Goal: Find specific page/section: Find specific page/section

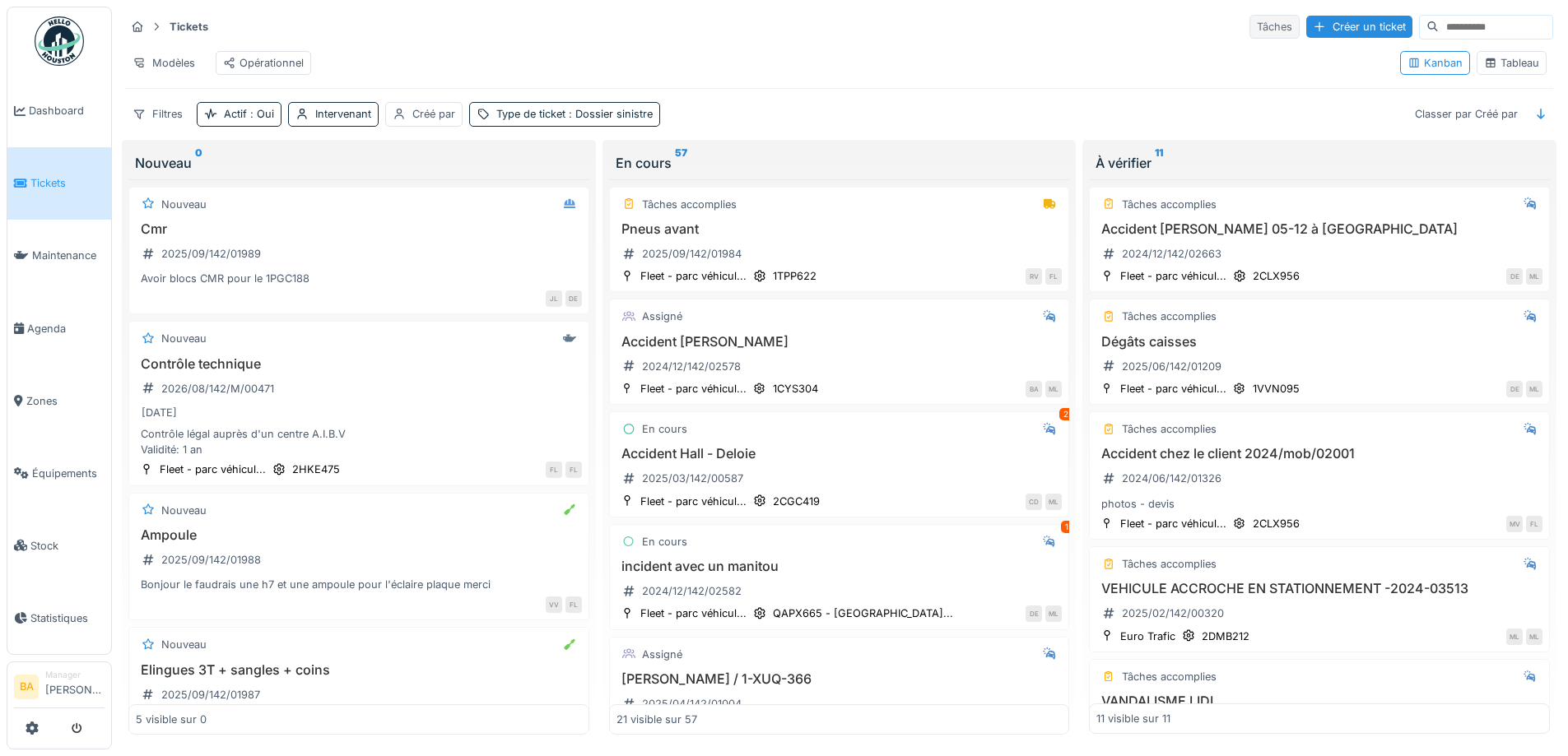
click at [1250, 30] on div "Tâches" at bounding box center [1275, 26] width 50 height 24
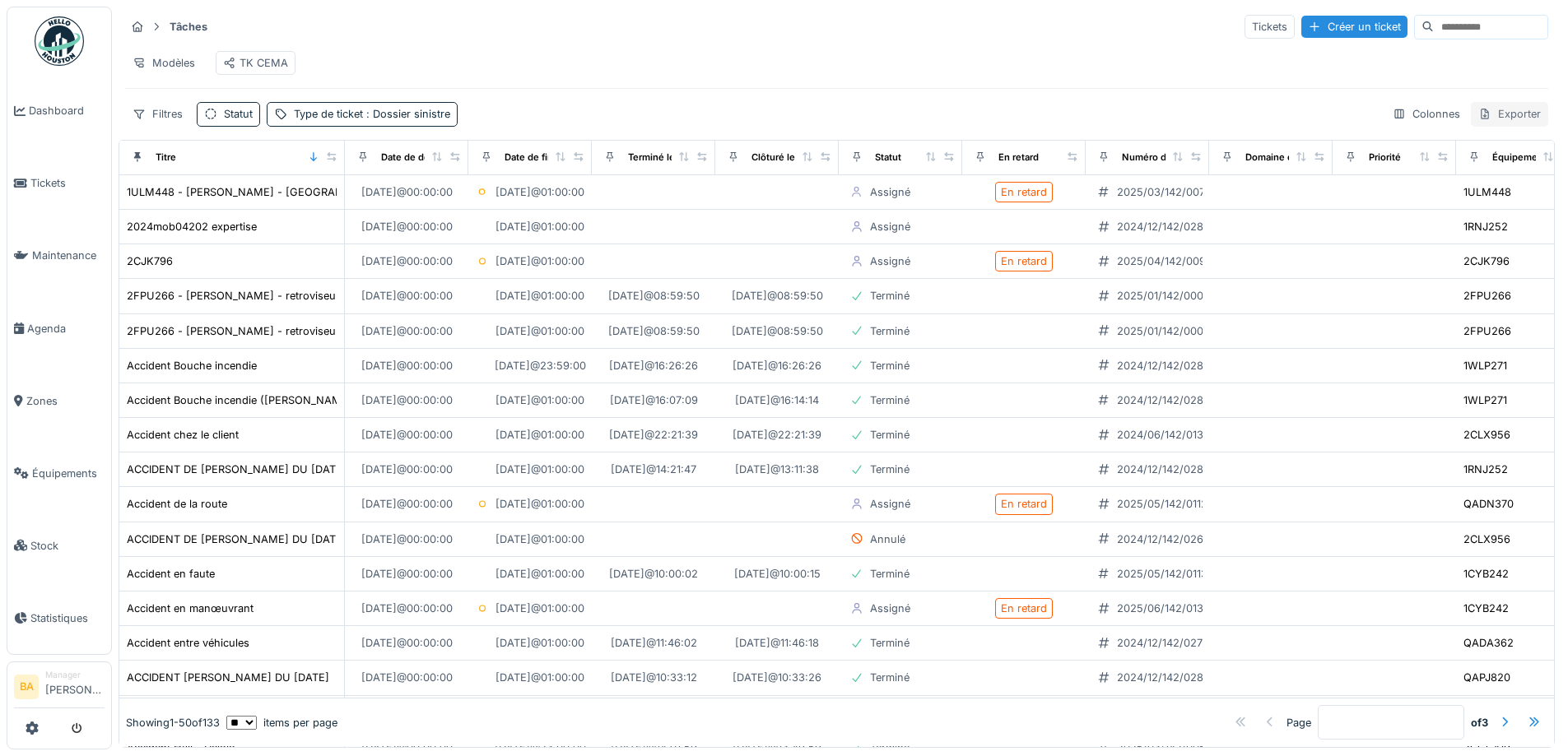
click at [1483, 126] on div "Exporter" at bounding box center [1510, 114] width 77 height 24
click at [1385, 125] on div "Colonnes" at bounding box center [1426, 114] width 82 height 24
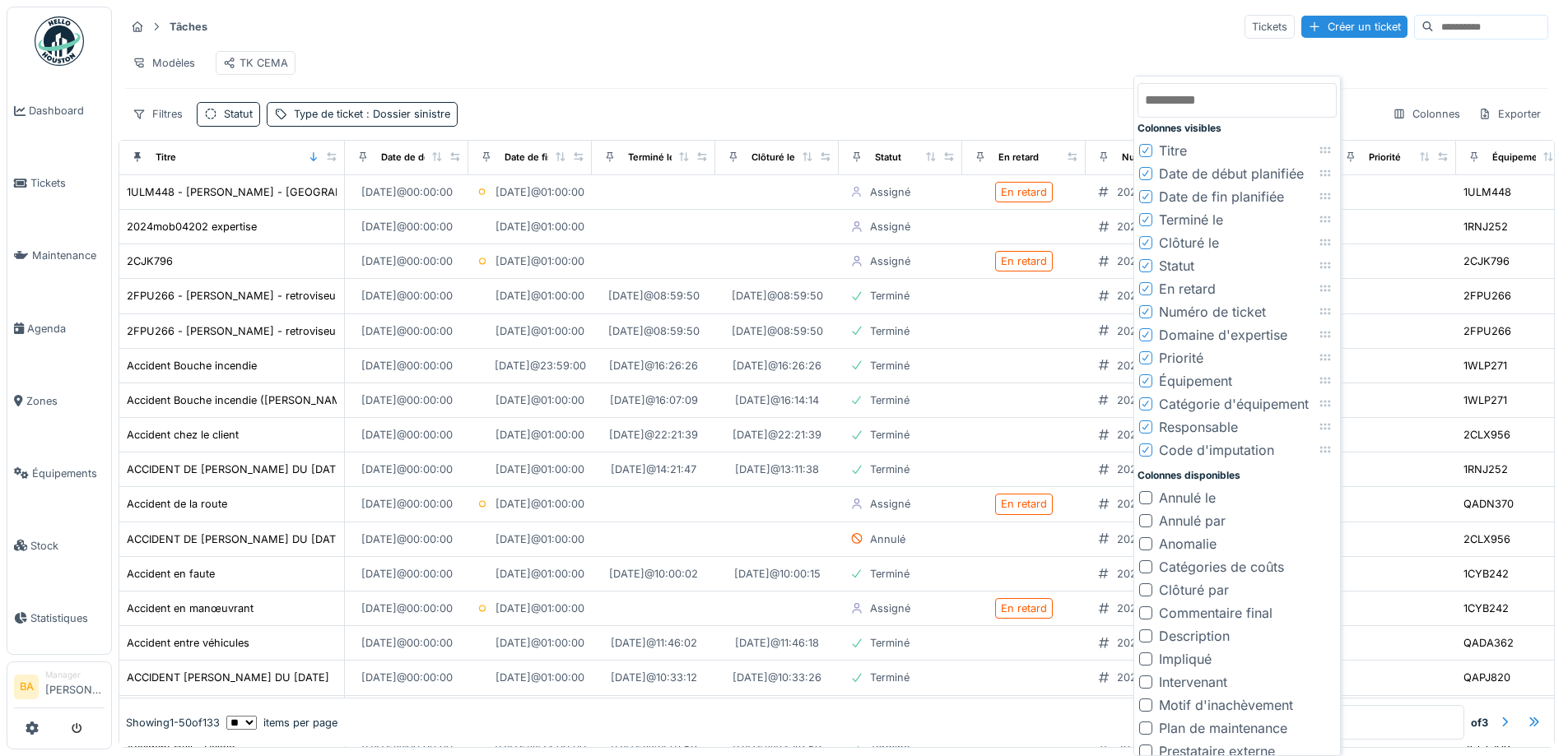
click at [719, 68] on div "Modèles TK CEMA" at bounding box center [837, 63] width 1423 height 37
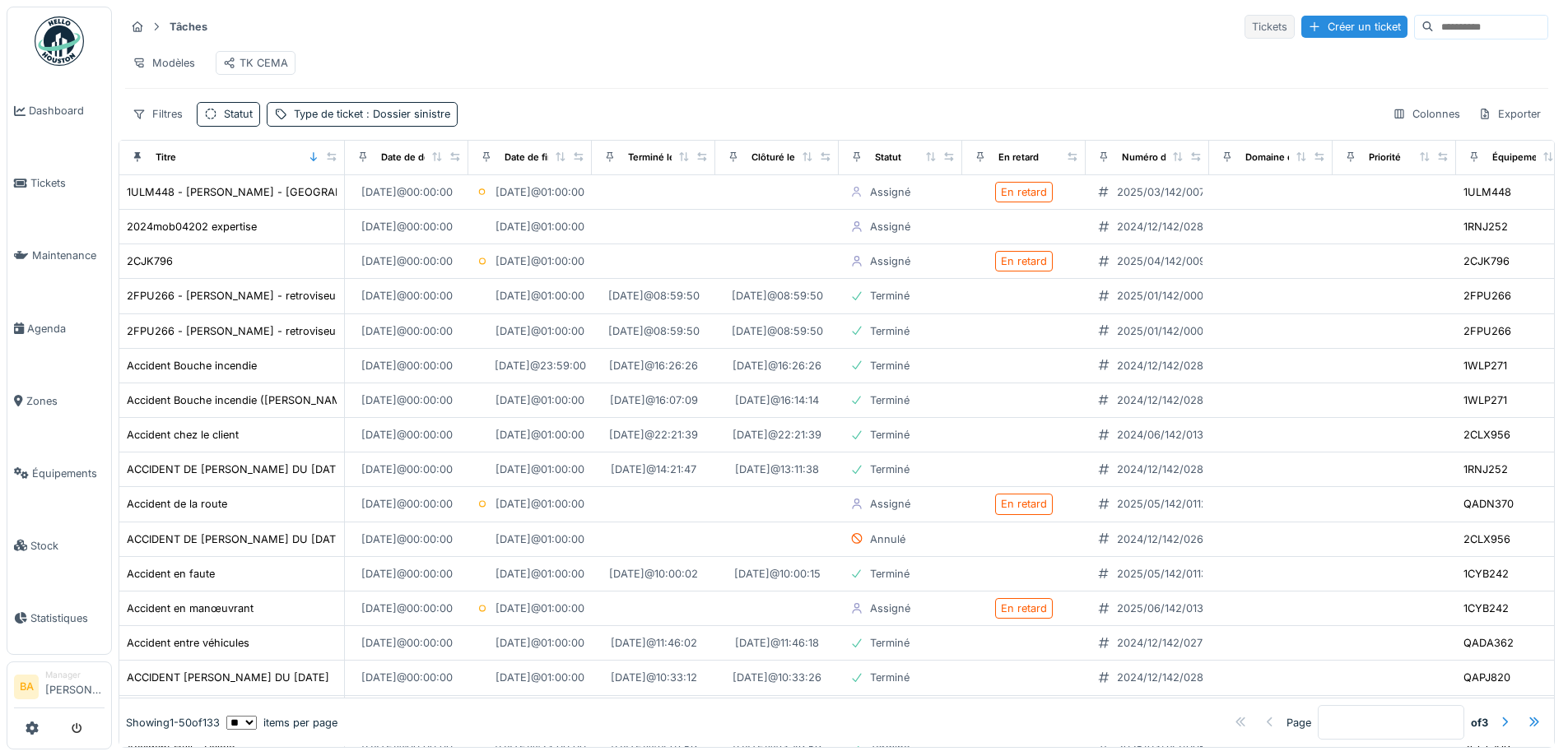
click at [1244, 25] on div "Tickets" at bounding box center [1269, 26] width 50 height 24
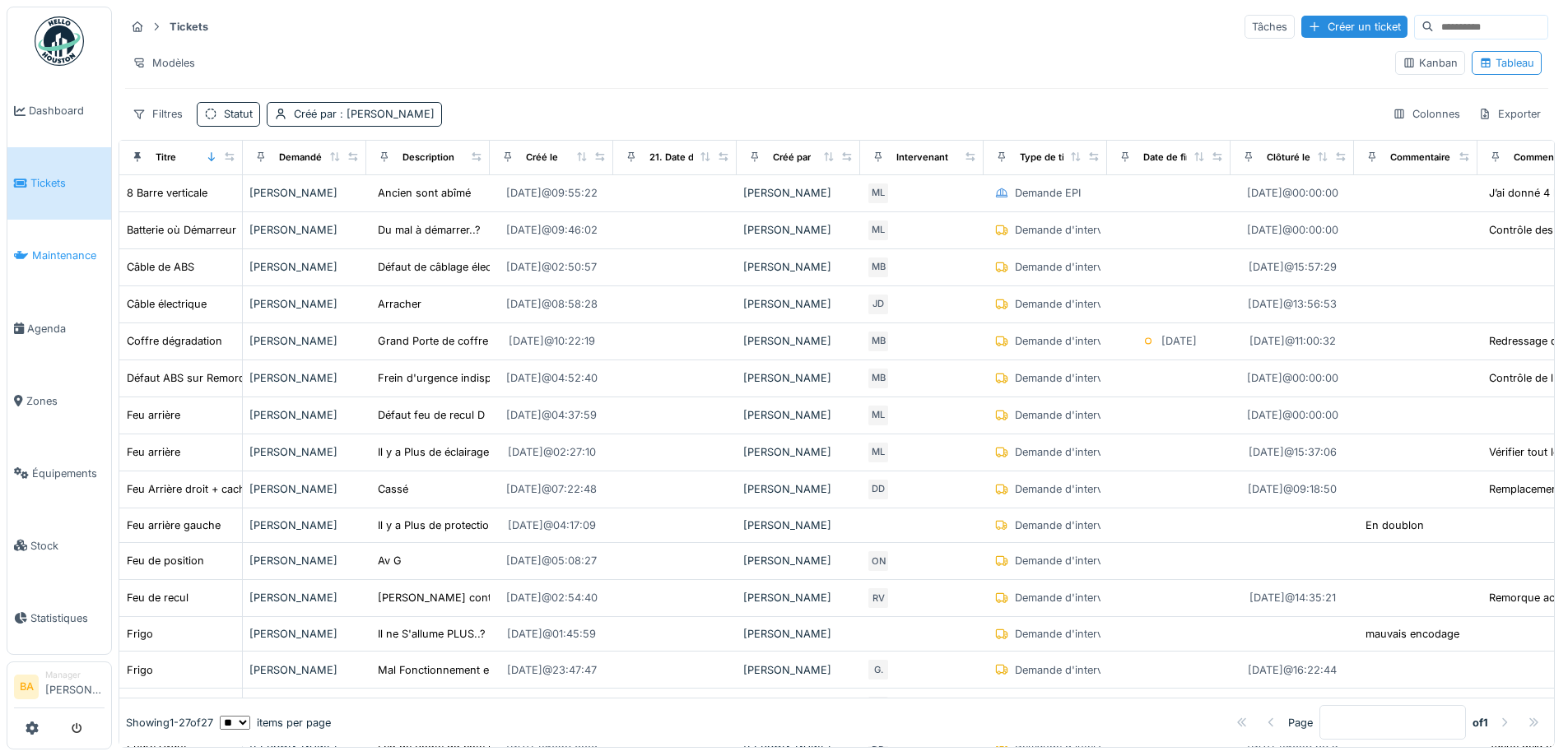
click at [54, 259] on link "Maintenance" at bounding box center [59, 256] width 103 height 72
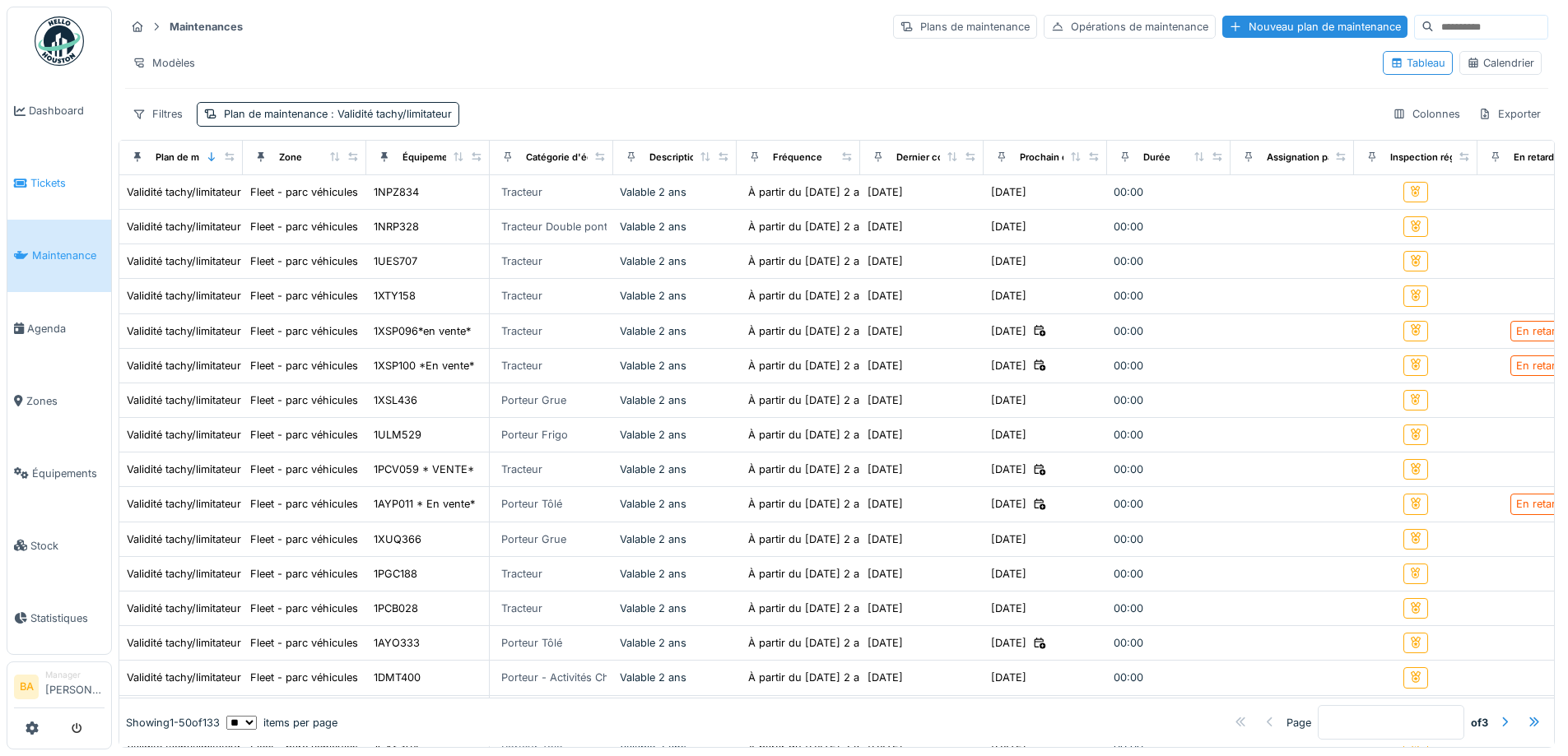
click at [34, 188] on span "Tickets" at bounding box center [68, 183] width 74 height 15
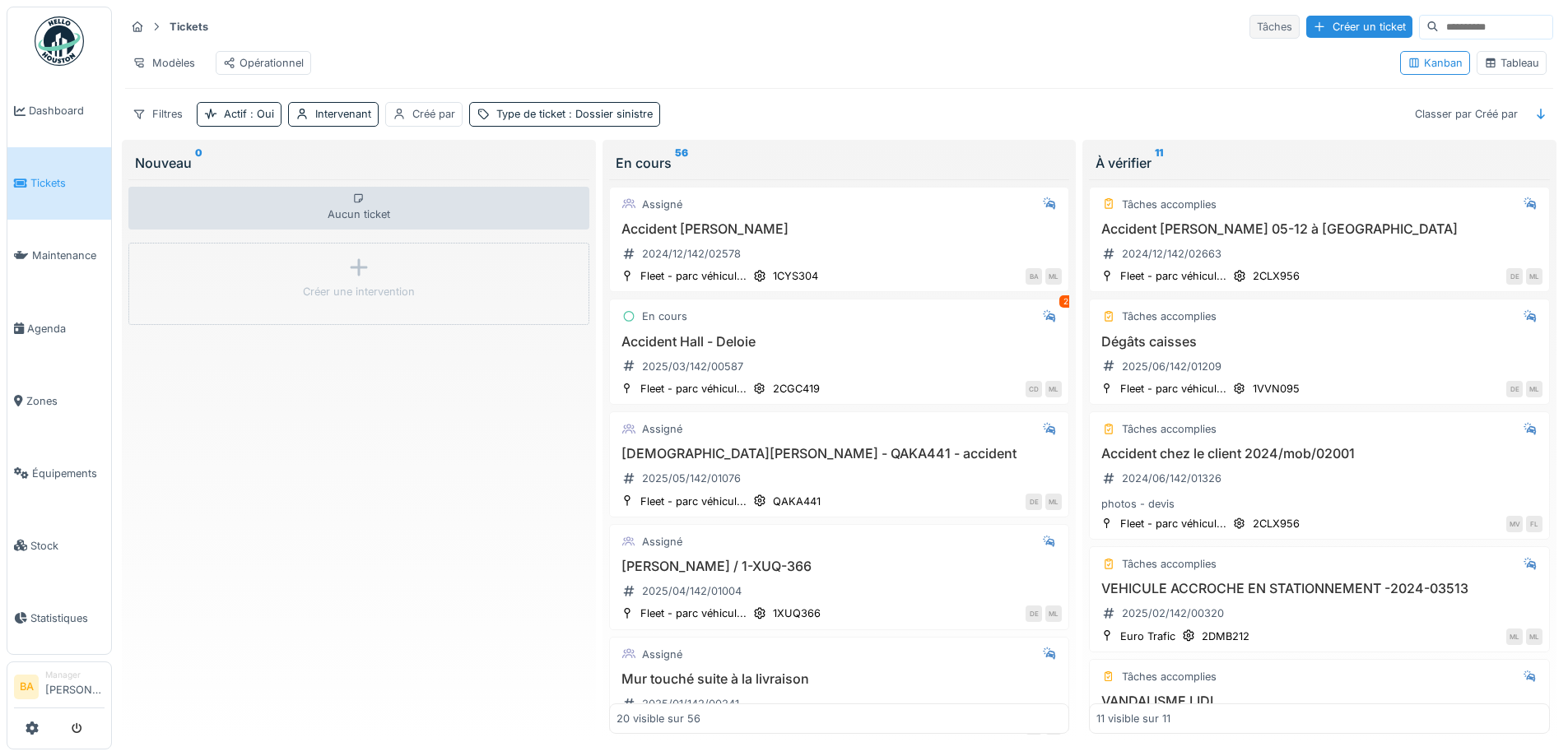
click at [1250, 28] on div "Tâches" at bounding box center [1275, 26] width 50 height 24
